Goal: Task Accomplishment & Management: Use online tool/utility

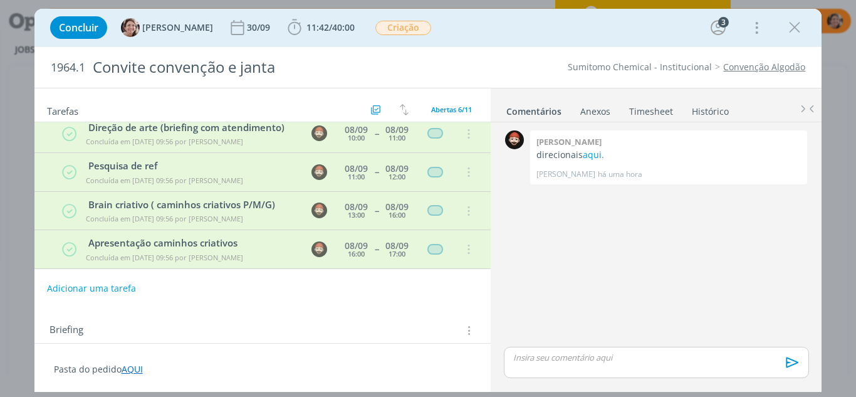
scroll to position [88, 0]
click at [589, 152] on link "aqui." at bounding box center [593, 154] width 21 height 12
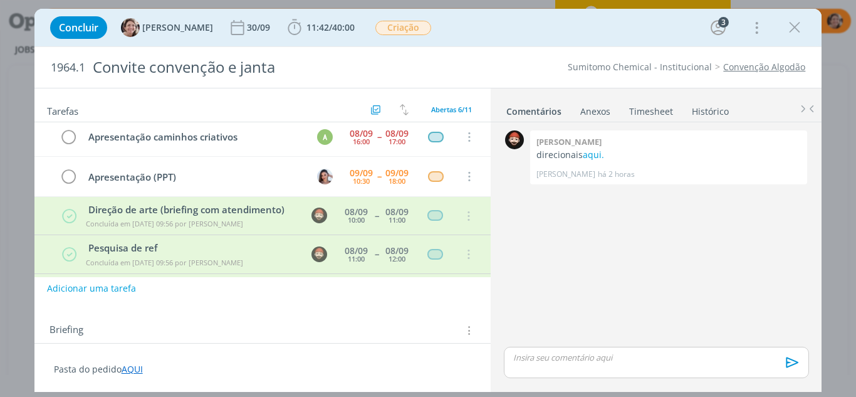
scroll to position [0, 0]
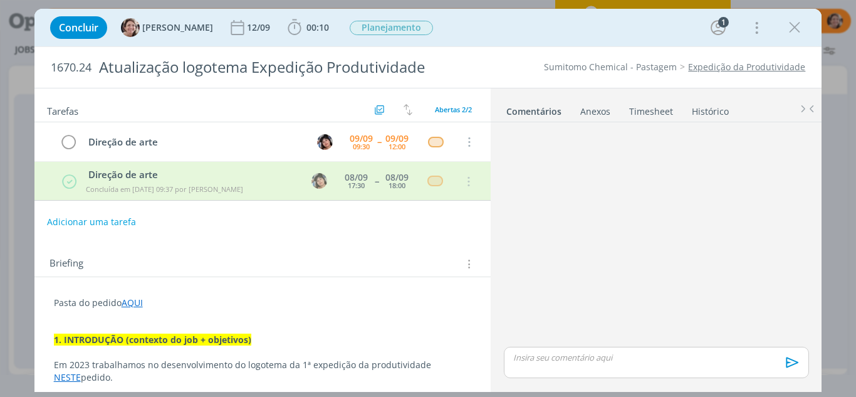
scroll to position [124, 0]
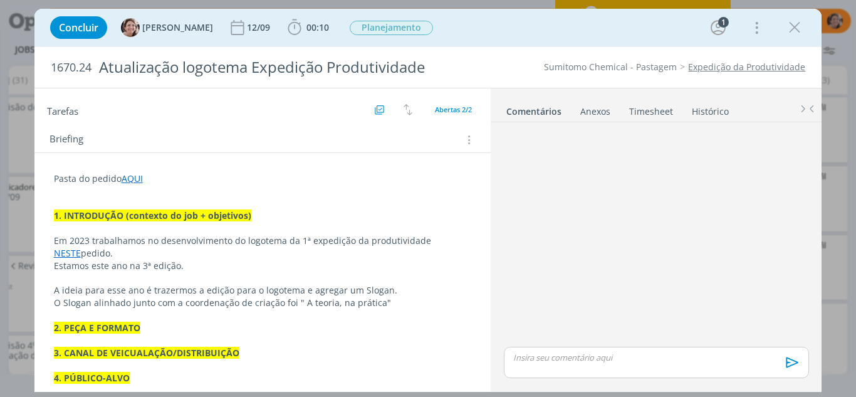
click at [252, 211] on p "1. INTRODUÇÃO (contexto do job + objetivos)" at bounding box center [263, 215] width 418 height 13
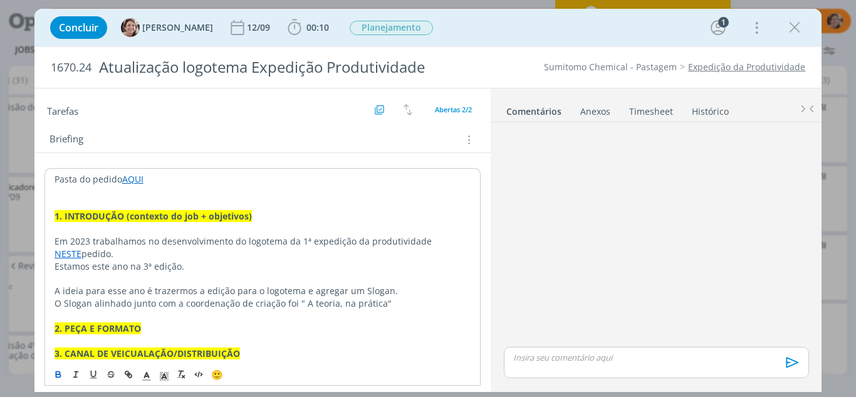
click at [656, 106] on link "Timesheet" at bounding box center [650, 109] width 45 height 18
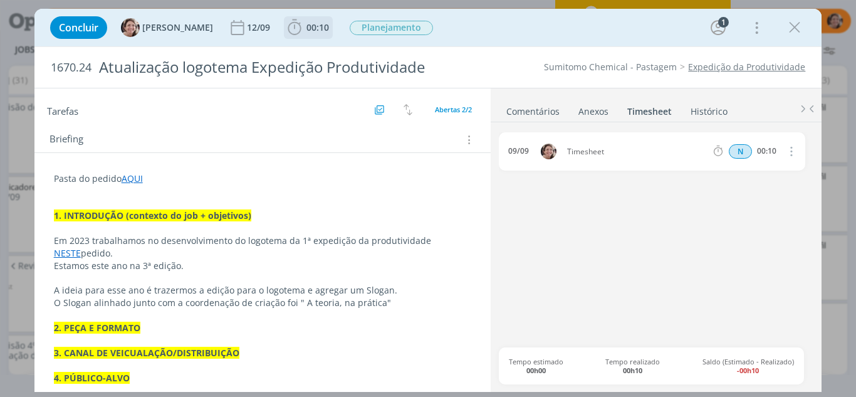
click at [285, 35] on icon "dialog" at bounding box center [294, 27] width 19 height 19
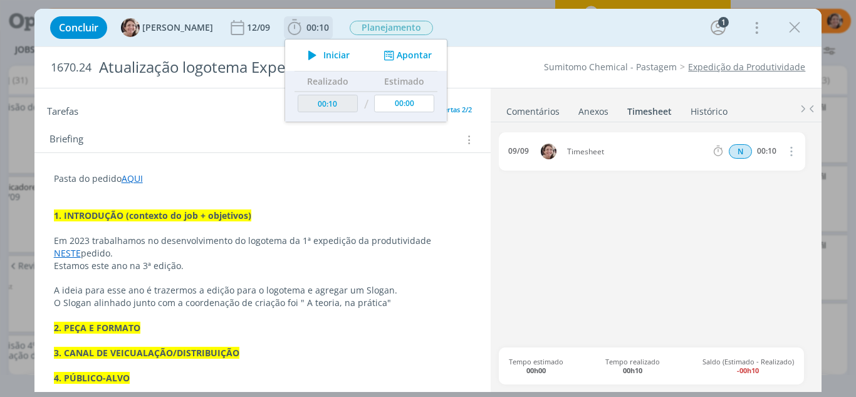
click at [323, 57] on span "Iniciar" at bounding box center [336, 55] width 26 height 9
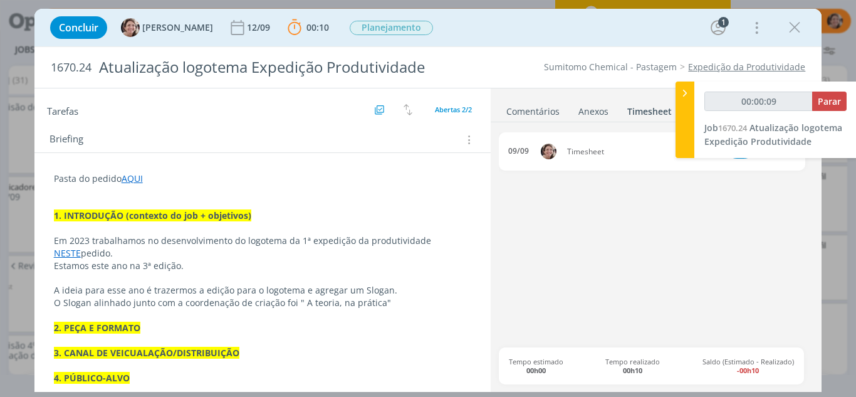
click at [227, 289] on p "A ideia para esse ano é trazermos a edição para o logotema e agregar um Slogan." at bounding box center [263, 290] width 418 height 13
type input "00:00:10"
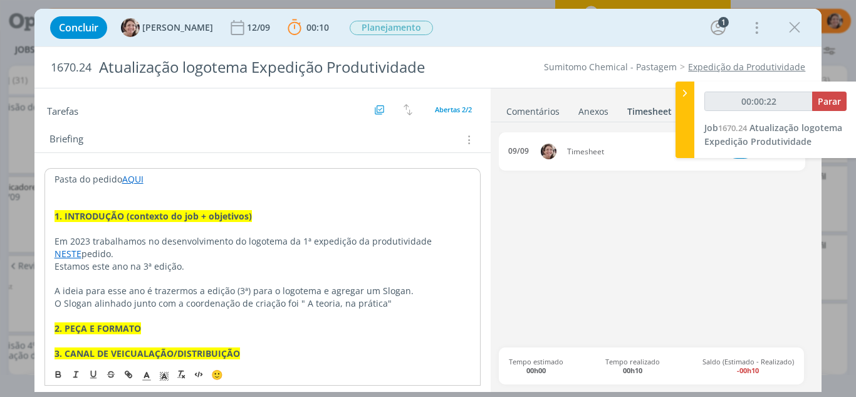
click at [399, 305] on p "O Slogan alinhado junto com a coordenação de criação foi " A teoria, na prática"" at bounding box center [262, 303] width 417 height 13
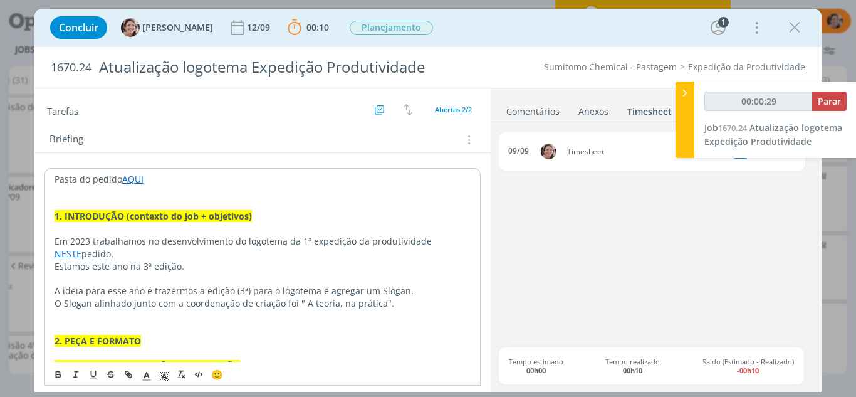
click at [171, 340] on p "2. PEÇA E FORMATO" at bounding box center [262, 340] width 417 height 13
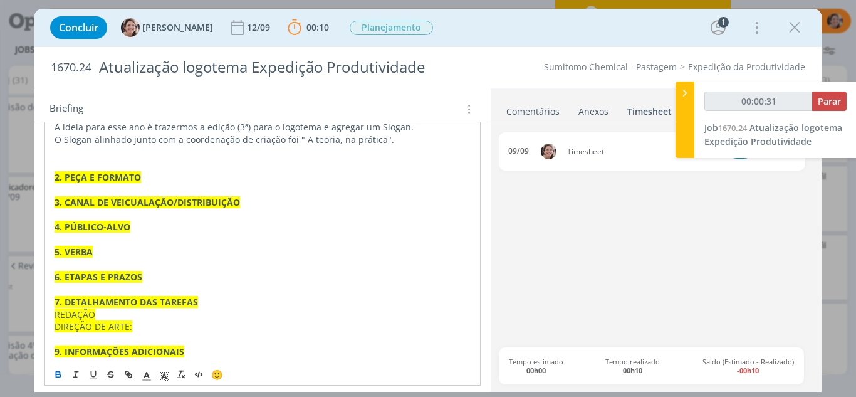
scroll to position [306, 0]
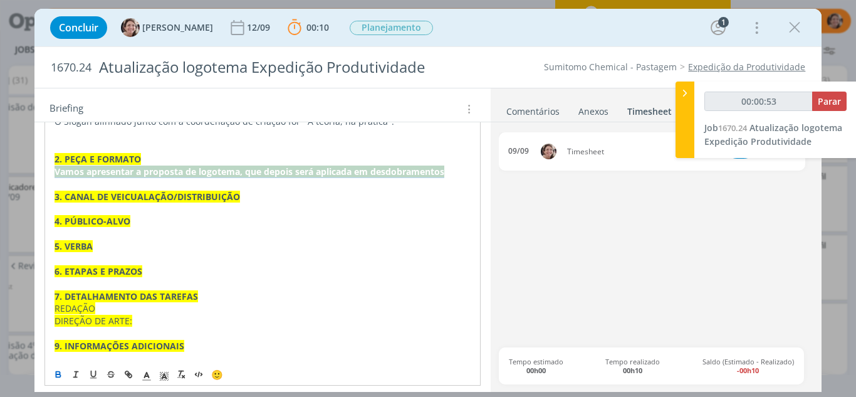
drag, startPoint x: 437, startPoint y: 180, endPoint x: 47, endPoint y: 172, distance: 390.3
click at [47, 172] on div "Pasta do pedido AQUI 1. INTRODUÇÃO (contexto do job + objetivos) Em 2023 trabal…" at bounding box center [262, 177] width 437 height 383
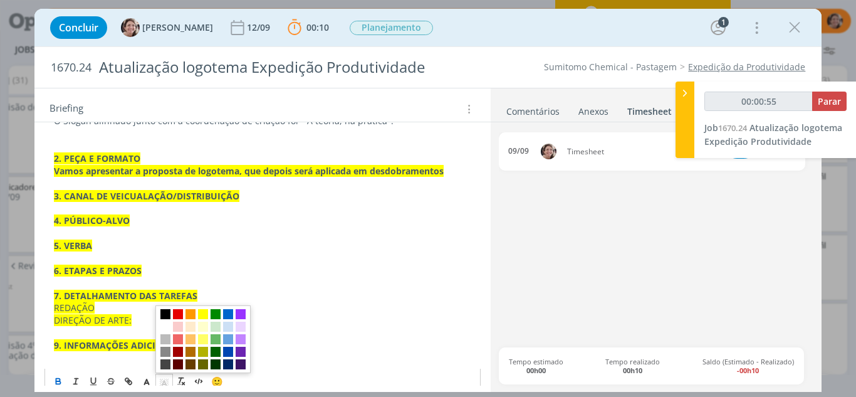
click at [163, 376] on span "dialog" at bounding box center [164, 380] width 18 height 15
click at [169, 328] on span "dialog" at bounding box center [165, 326] width 10 height 10
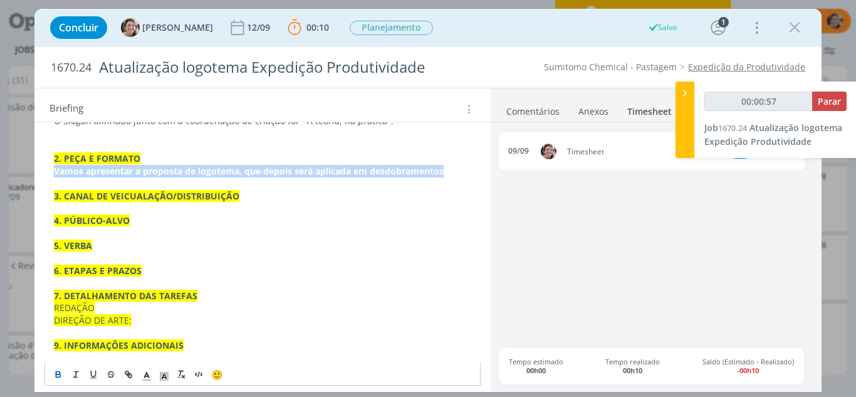
click at [66, 371] on button "dialog" at bounding box center [59, 373] width 18 height 15
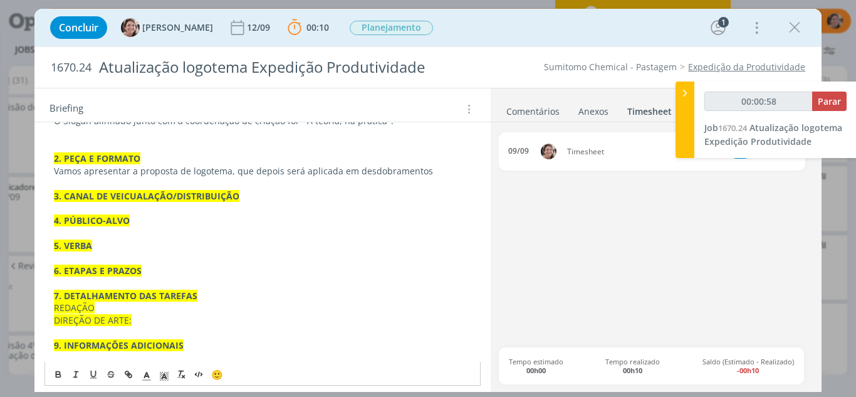
click at [148, 158] on p "2. PEÇA E FORMATO" at bounding box center [263, 158] width 418 height 13
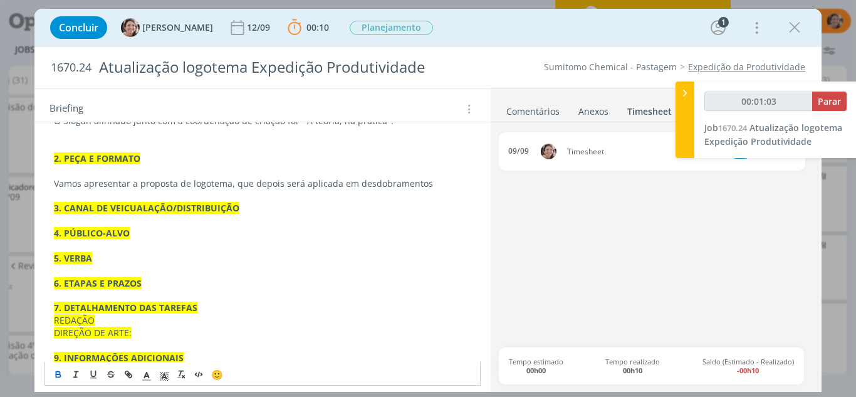
click at [253, 208] on p "3. CANAL DE VEICUALAÇÃO/DISTRIBUIÇÃO" at bounding box center [263, 208] width 418 height 13
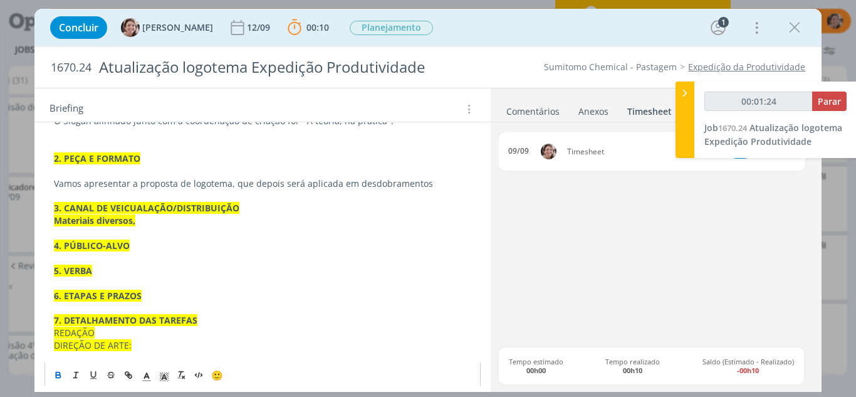
click at [138, 205] on strong "3. CANAL DE VEICUALAÇÃO/DISTRIBUIÇÃO" at bounding box center [146, 208] width 185 height 12
click at [144, 244] on p "4. PÚBLICO-ALVO" at bounding box center [263, 245] width 418 height 13
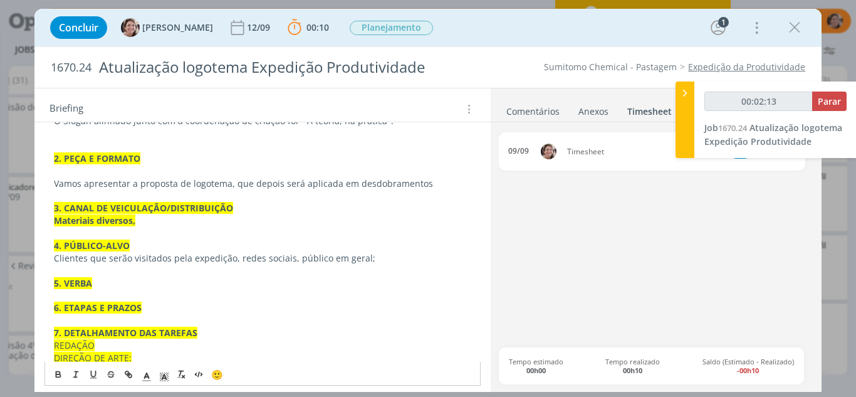
click at [145, 244] on p "4. PÚBLICO-ALVO" at bounding box center [263, 245] width 418 height 13
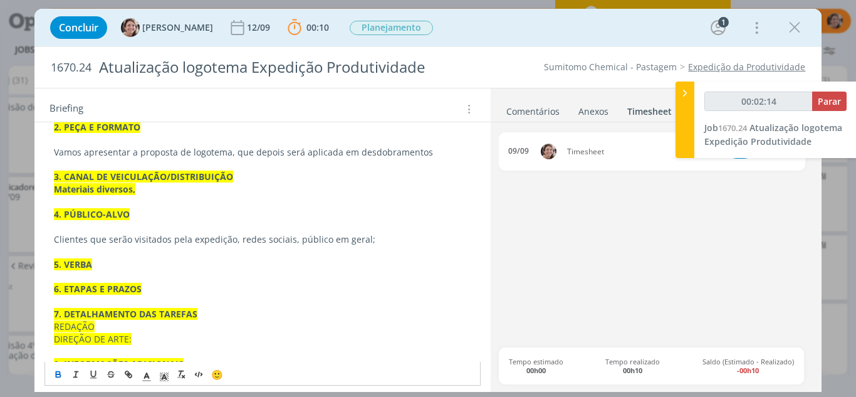
scroll to position [367, 0]
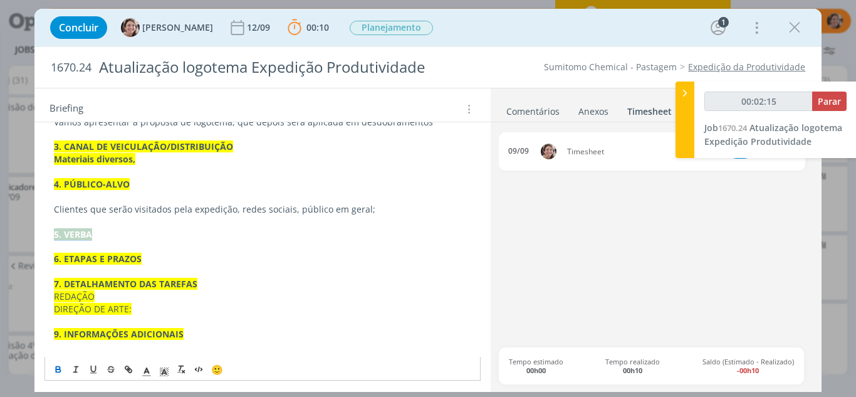
drag, startPoint x: 52, startPoint y: 236, endPoint x: 33, endPoint y: 236, distance: 19.4
click at [33, 236] on div "Concluir [PERSON_NAME] [DATE] 00:10 Parar Apontar Data * [DATE] Horas * 00:00 T…" at bounding box center [428, 198] width 856 height 397
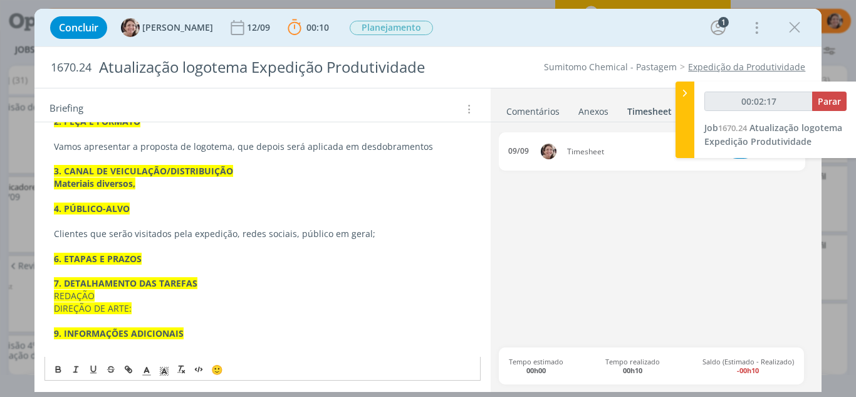
scroll to position [343, 0]
click at [143, 260] on p "6. ETAPAS E PRAZOS" at bounding box center [263, 258] width 418 height 13
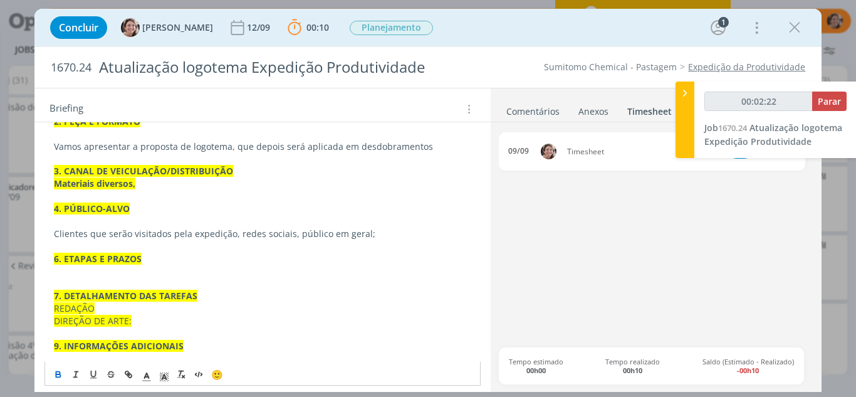
click at [196, 295] on p "7. DETALHAMENTO DAS TAREFAS" at bounding box center [263, 295] width 418 height 13
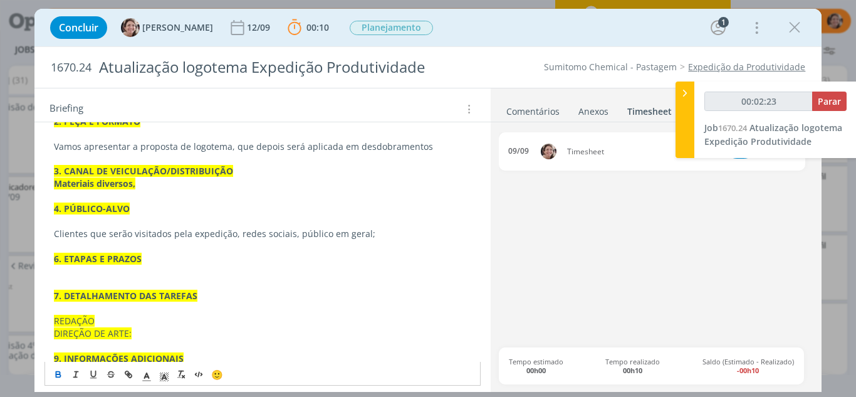
click at [120, 318] on p "REDAÇÃO" at bounding box center [263, 320] width 418 height 13
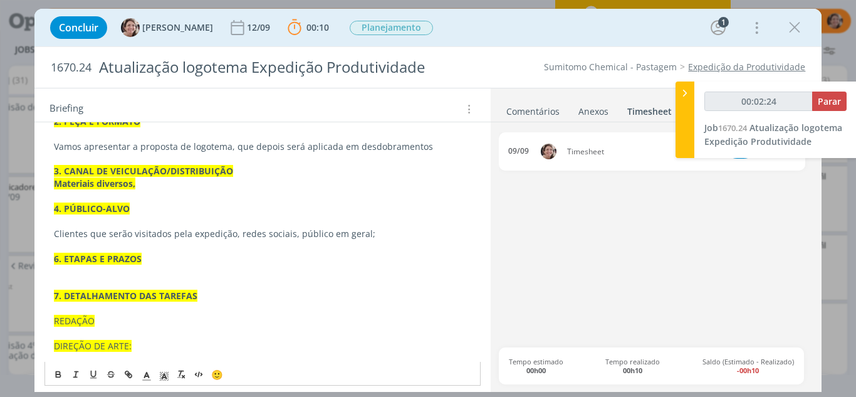
click at [144, 346] on p "DIREÇÃO DE ARTE:" at bounding box center [263, 346] width 418 height 13
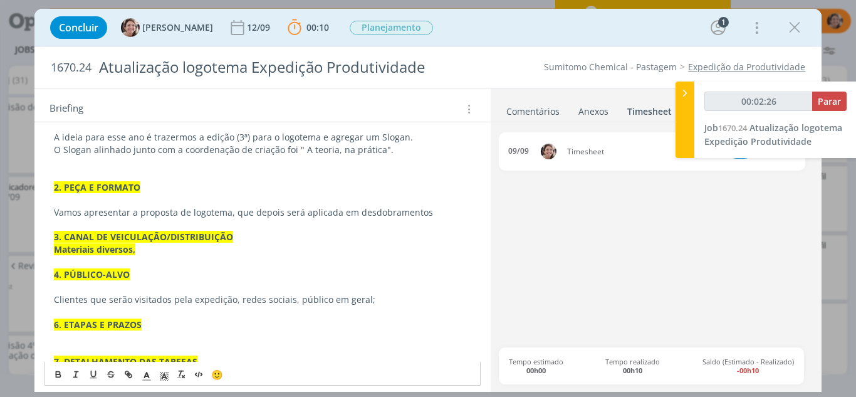
scroll to position [317, 0]
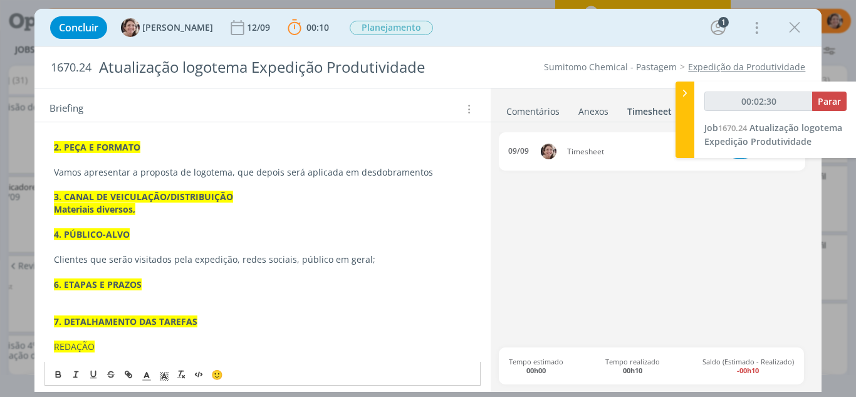
click at [148, 212] on p "Materiais diversos," at bounding box center [263, 209] width 418 height 13
drag, startPoint x: 147, startPoint y: 212, endPoint x: 48, endPoint y: 206, distance: 99.1
click at [48, 206] on div "Pasta do pedido AQUI 1. INTRODUÇÃO (contexto do job + objetivos) Em 2023 trabal…" at bounding box center [262, 197] width 437 height 445
click at [187, 173] on p "Vamos apresentar a proposta de logotema, que depois será aplicada em desdobrame…" at bounding box center [263, 172] width 418 height 13
click at [227, 176] on p "Vamos apresentar a proposta do logotema, que depois será aplicada em desdobrame…" at bounding box center [263, 172] width 418 height 13
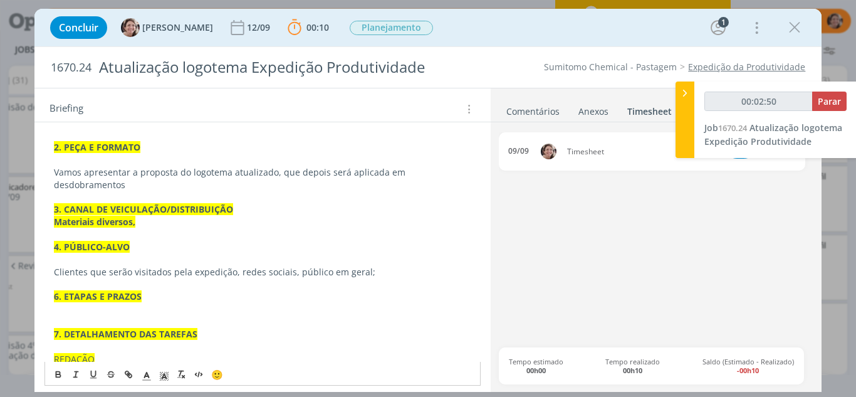
click at [130, 180] on p "Vamos apresentar a proposta do logotema atualizado, que depois será aplicada em…" at bounding box center [263, 178] width 418 height 25
click at [142, 229] on p "dialog" at bounding box center [263, 234] width 418 height 13
click at [140, 224] on p "Materiais diversos," at bounding box center [263, 221] width 418 height 13
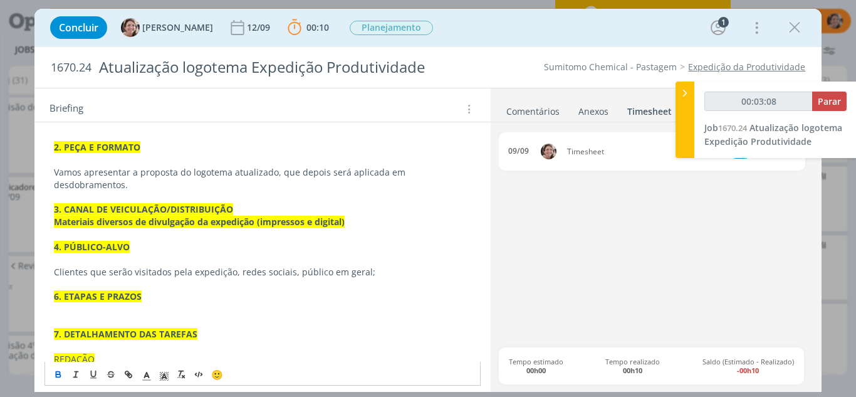
click at [242, 211] on p "3. CANAL DE VEICULAÇÃO/DISTRIBUIÇÃO" at bounding box center [263, 209] width 418 height 13
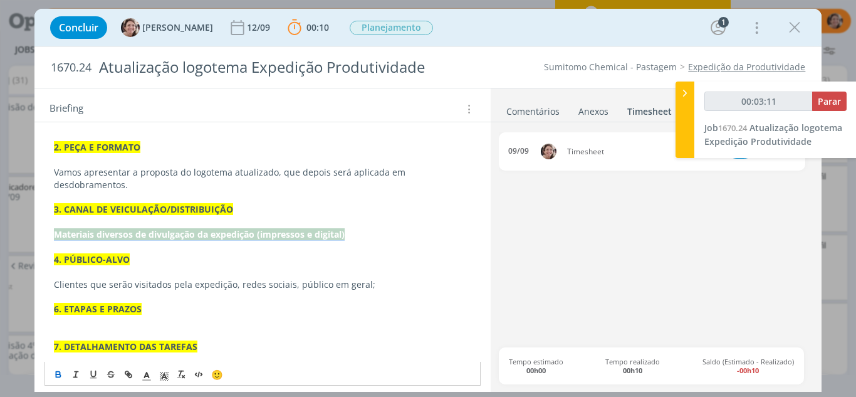
drag, startPoint x: 365, startPoint y: 232, endPoint x: 48, endPoint y: 232, distance: 317.0
click at [48, 232] on div "Pasta do pedido AQUI 1. INTRODUÇÃO (contexto do job + objetivos) Em 2023 trabal…" at bounding box center [262, 209] width 437 height 469
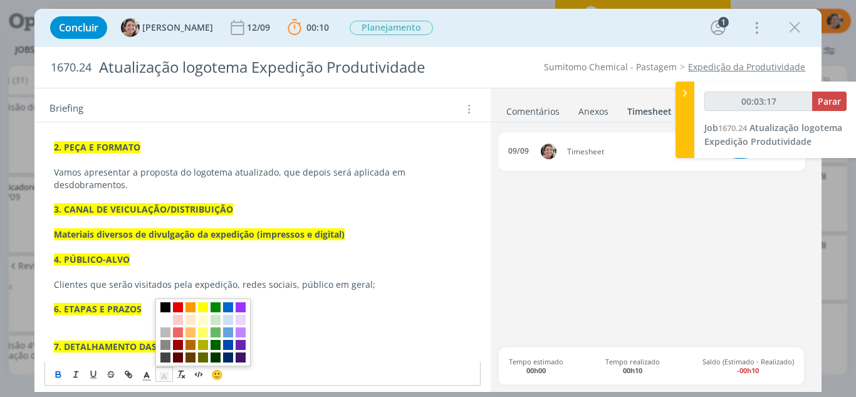
click at [164, 375] on polyline "dialog" at bounding box center [164, 375] width 4 height 5
click at [160, 321] on span "dialog" at bounding box center [165, 319] width 10 height 10
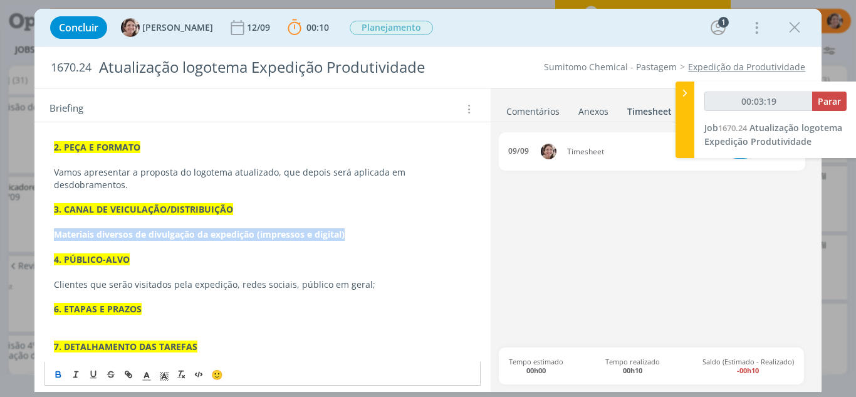
click at [60, 373] on icon "dialog" at bounding box center [58, 374] width 10 height 10
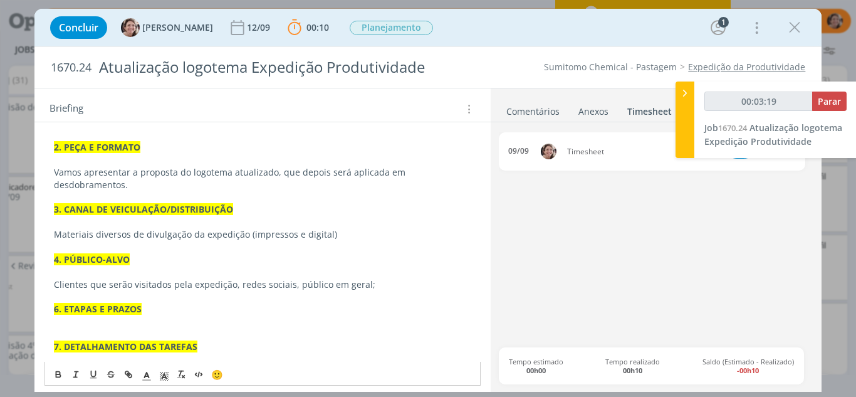
click at [92, 329] on p "dialog" at bounding box center [263, 334] width 418 height 13
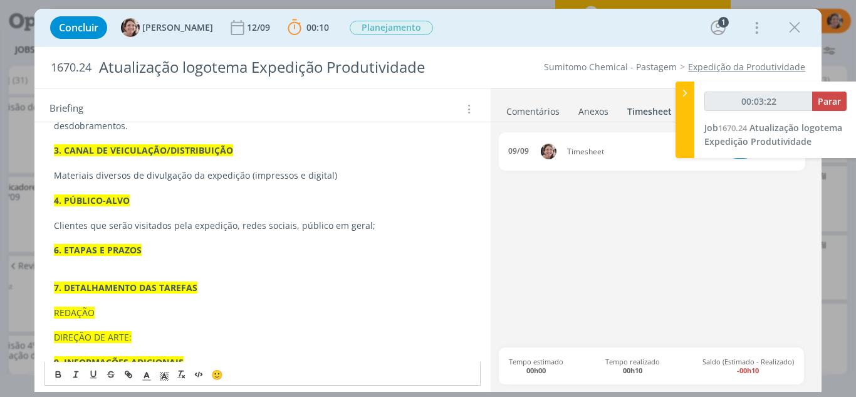
scroll to position [380, 0]
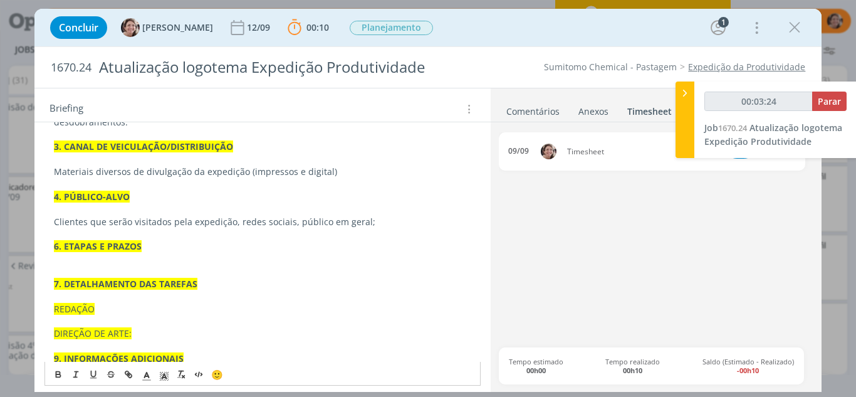
click at [88, 262] on p "dialog" at bounding box center [263, 258] width 418 height 13
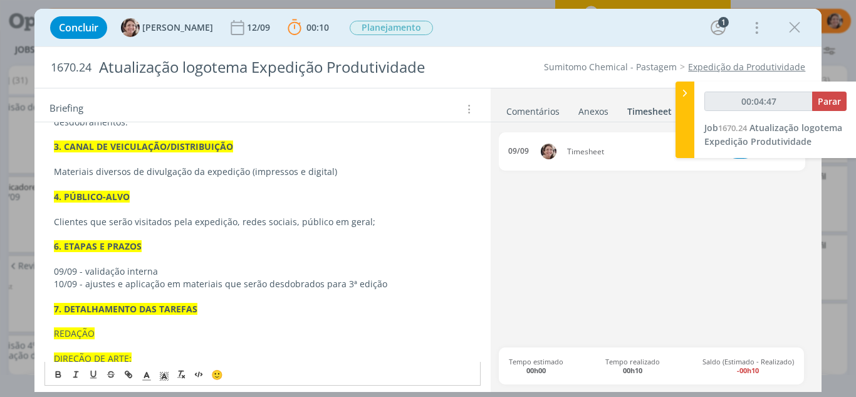
click at [90, 336] on span "REDAÇÃO" at bounding box center [74, 333] width 41 height 12
click at [91, 334] on span "REDAÇÃO" at bounding box center [74, 333] width 41 height 12
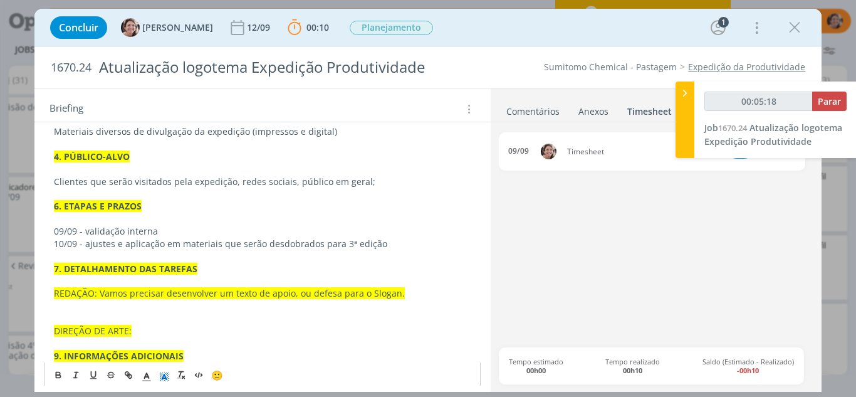
scroll to position [442, 0]
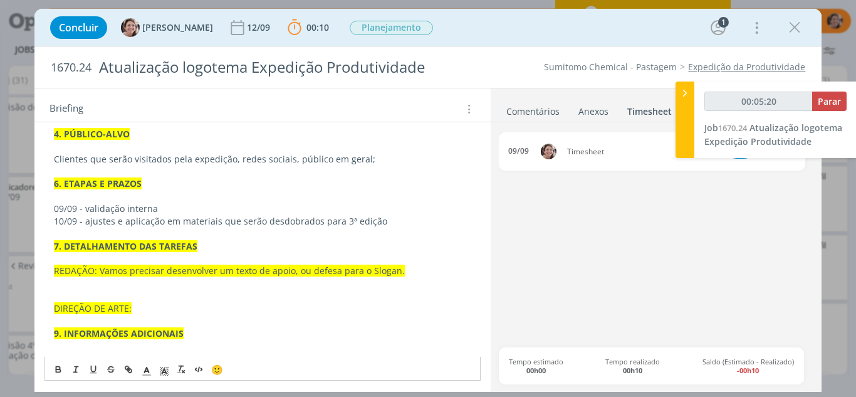
click at [132, 306] on p "DIREÇÃO DE ARTE:" at bounding box center [263, 308] width 418 height 13
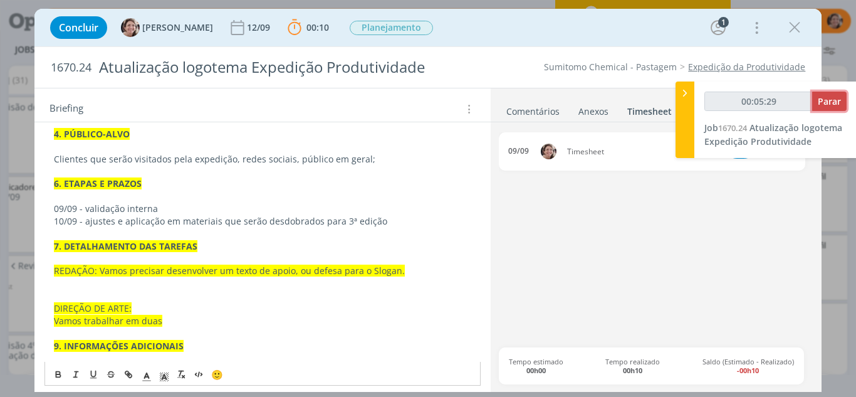
type input "00:05:30"
click at [824, 101] on span "Parar" at bounding box center [828, 101] width 23 height 12
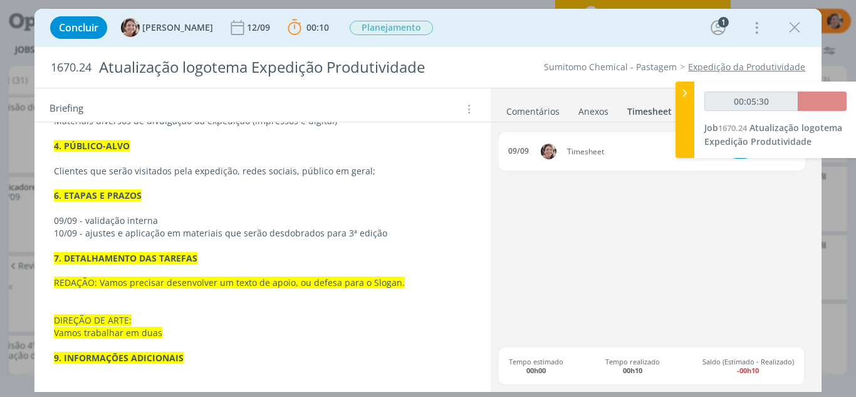
scroll to position [430, 0]
